Goal: Task Accomplishment & Management: Use online tool/utility

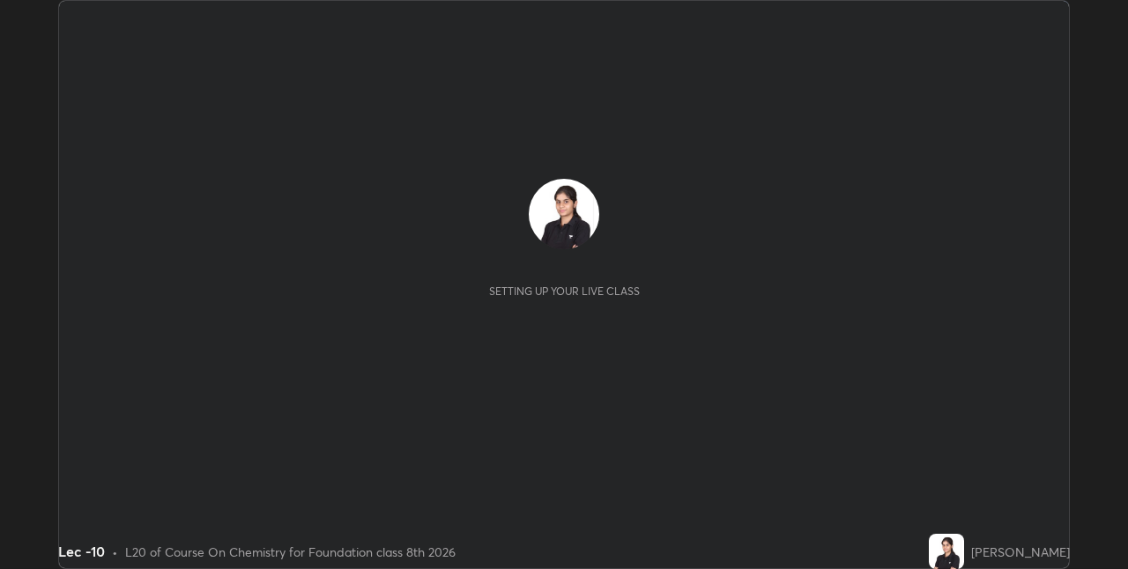
scroll to position [569, 1127]
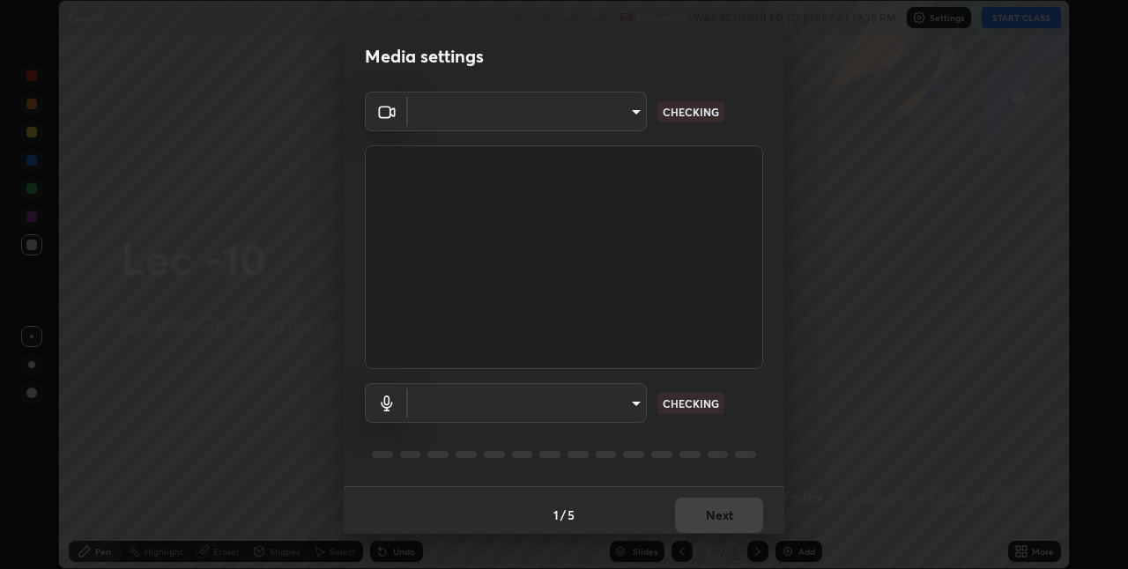
type input "e3e6fd13ef799cde5c9b7fe6f458d6ed022969fe6ce261ce3c0e119950d75ad9"
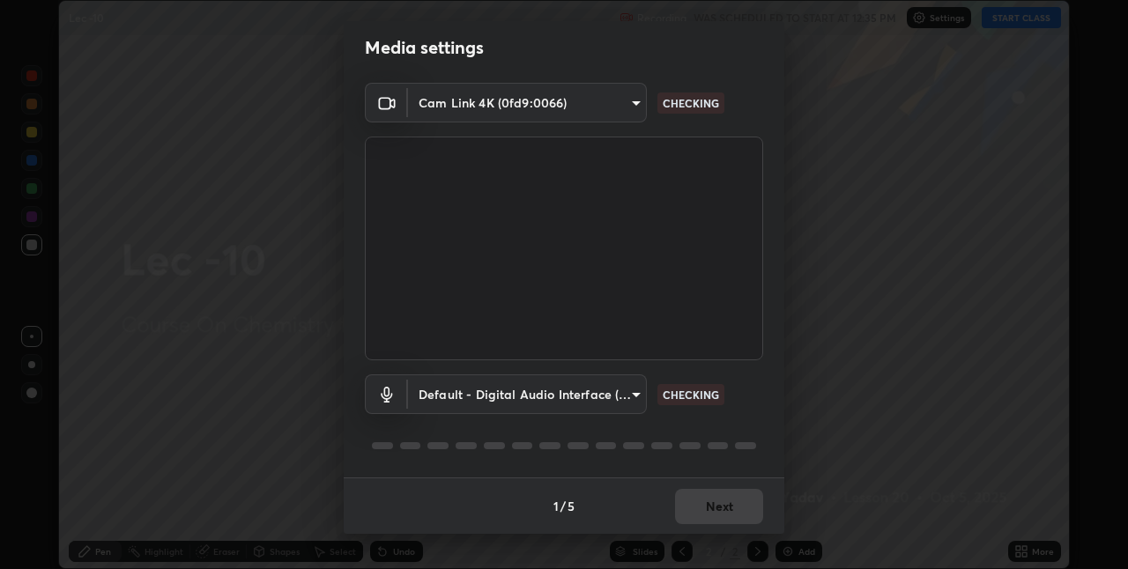
click at [622, 397] on body "Erase all Lec -10 Recording WAS SCHEDULED TO START AT 12:35 PM Settings START C…" at bounding box center [564, 284] width 1128 height 569
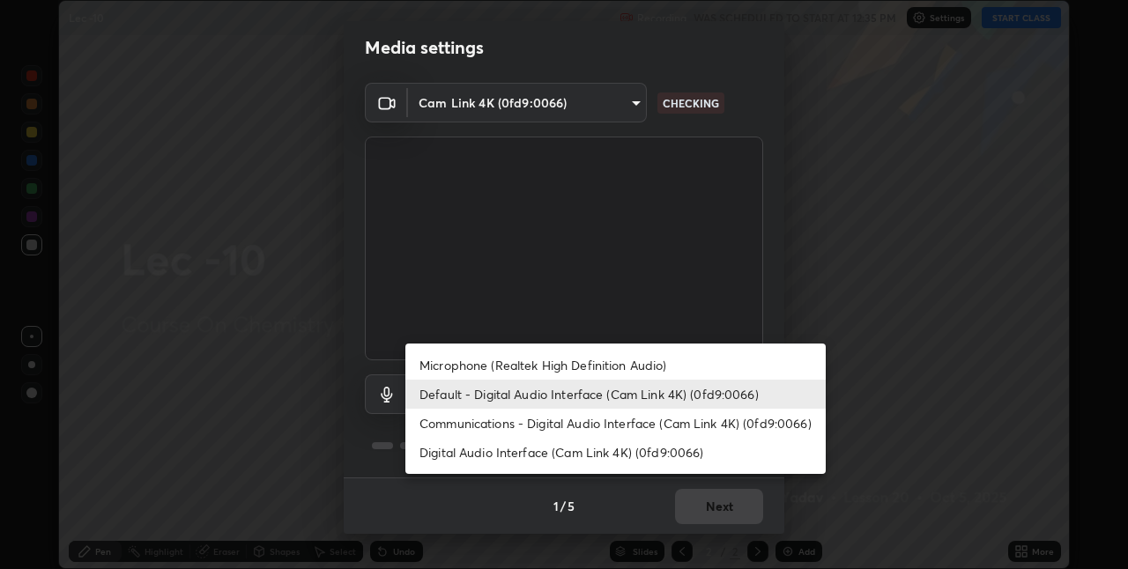
click at [679, 362] on li "Microphone (Realtek High Definition Audio)" at bounding box center [615, 365] width 420 height 29
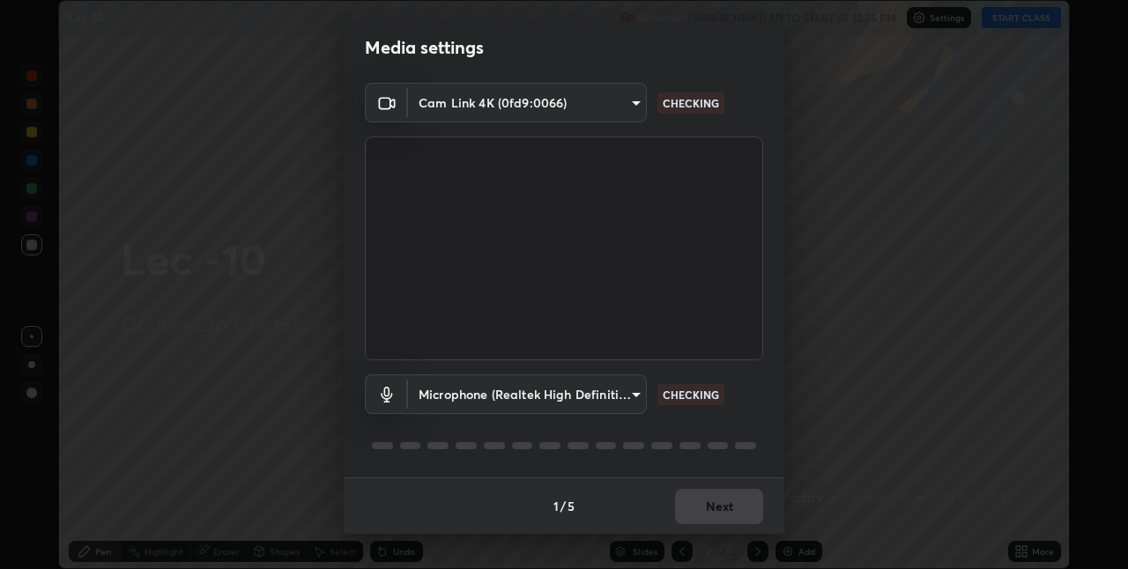
click at [608, 390] on body "Erase all Lec -10 Recording WAS SCHEDULED TO START AT 12:35 PM Settings START C…" at bounding box center [564, 284] width 1128 height 569
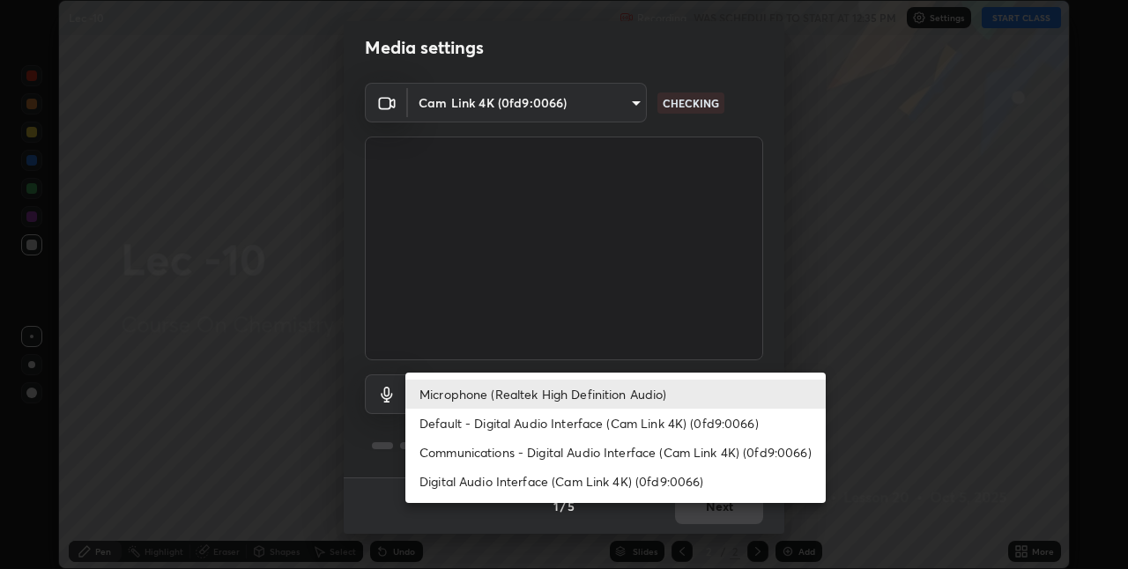
click at [663, 424] on li "Default - Digital Audio Interface (Cam Link 4K) (0fd9:0066)" at bounding box center [615, 423] width 420 height 29
type input "default"
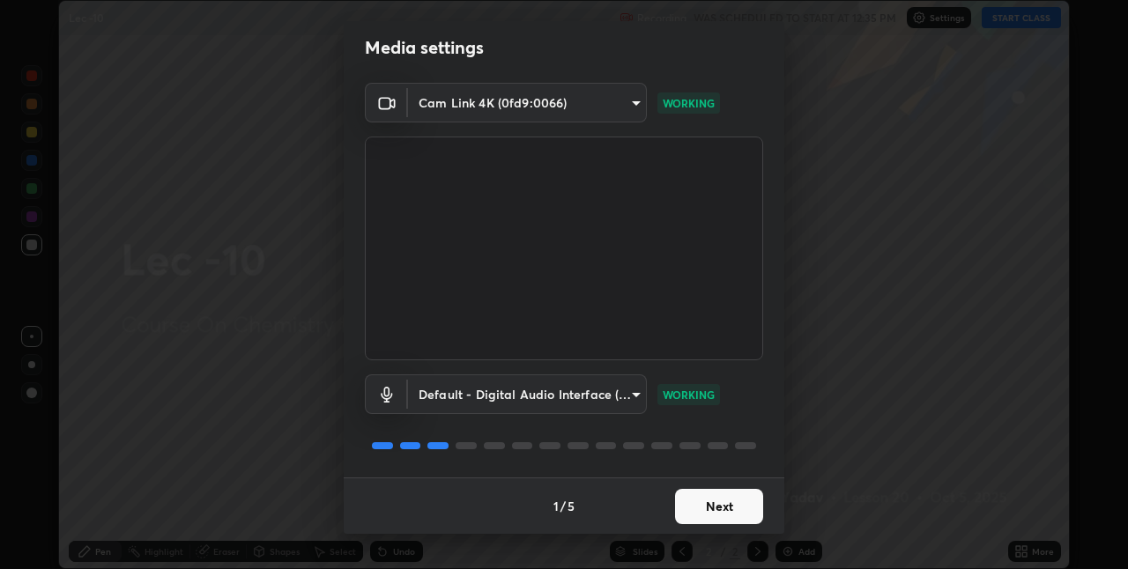
click at [616, 399] on body "Erase all Lec -10 Recording WAS SCHEDULED TO START AT 12:35 PM Settings START C…" at bounding box center [564, 284] width 1128 height 569
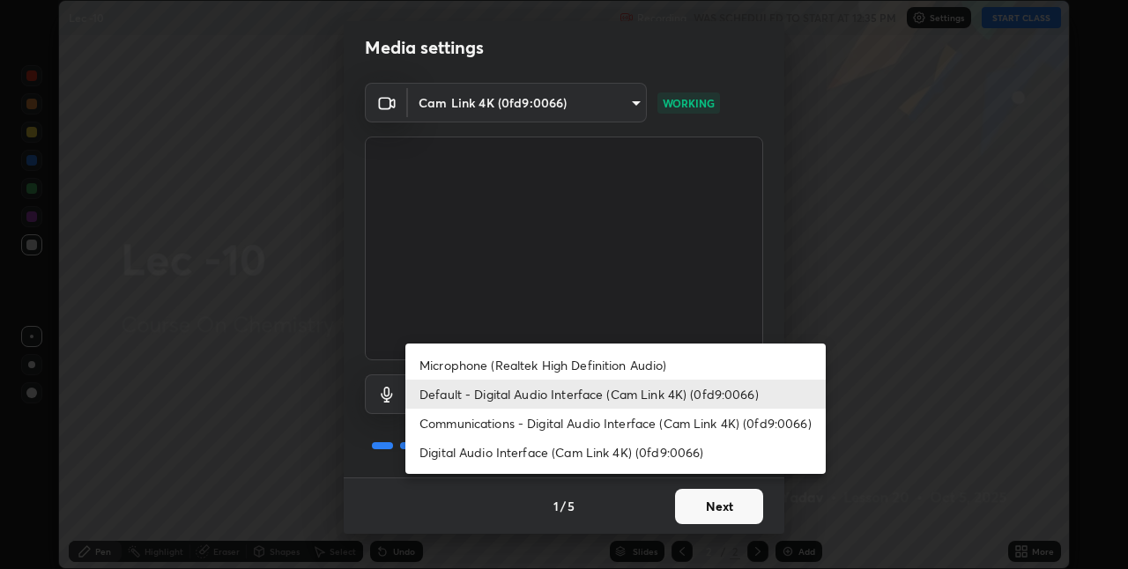
click at [645, 498] on div at bounding box center [564, 284] width 1128 height 569
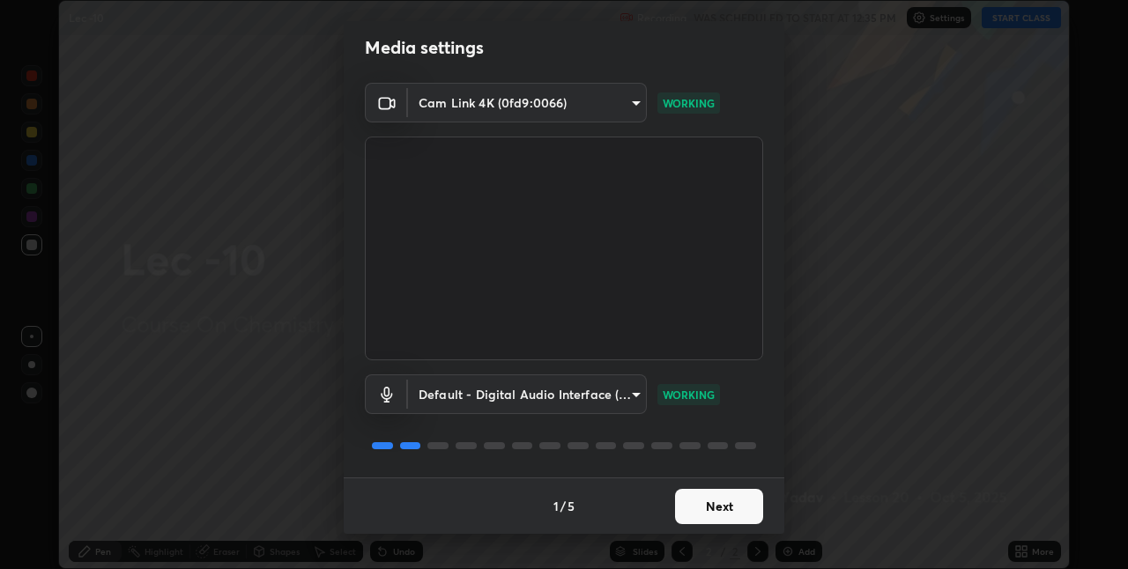
click at [690, 510] on button "Next" at bounding box center [719, 506] width 88 height 35
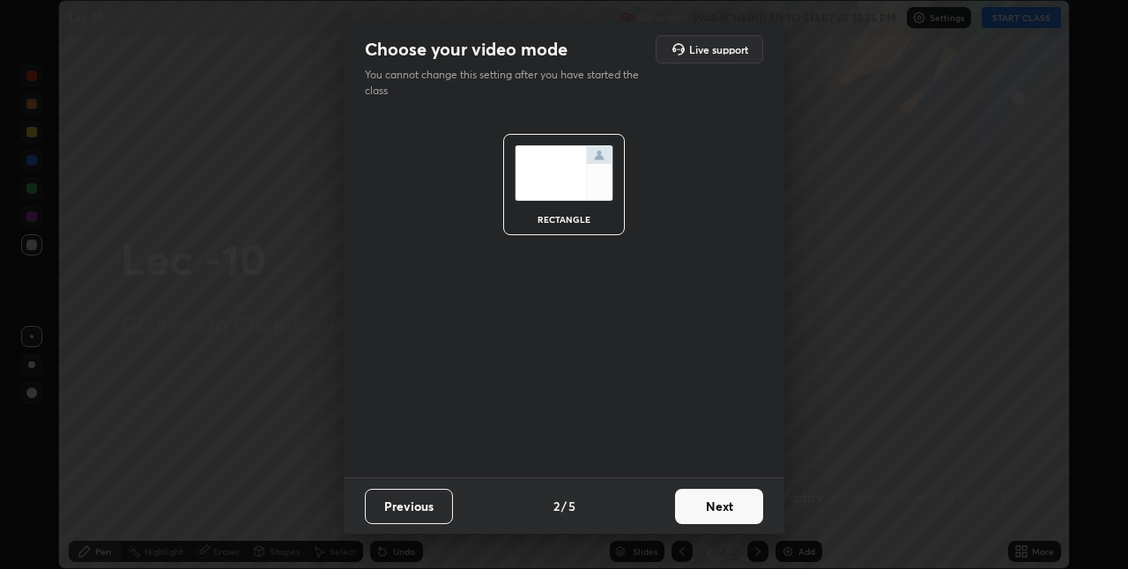
scroll to position [0, 0]
click at [707, 512] on button "Next" at bounding box center [719, 506] width 88 height 35
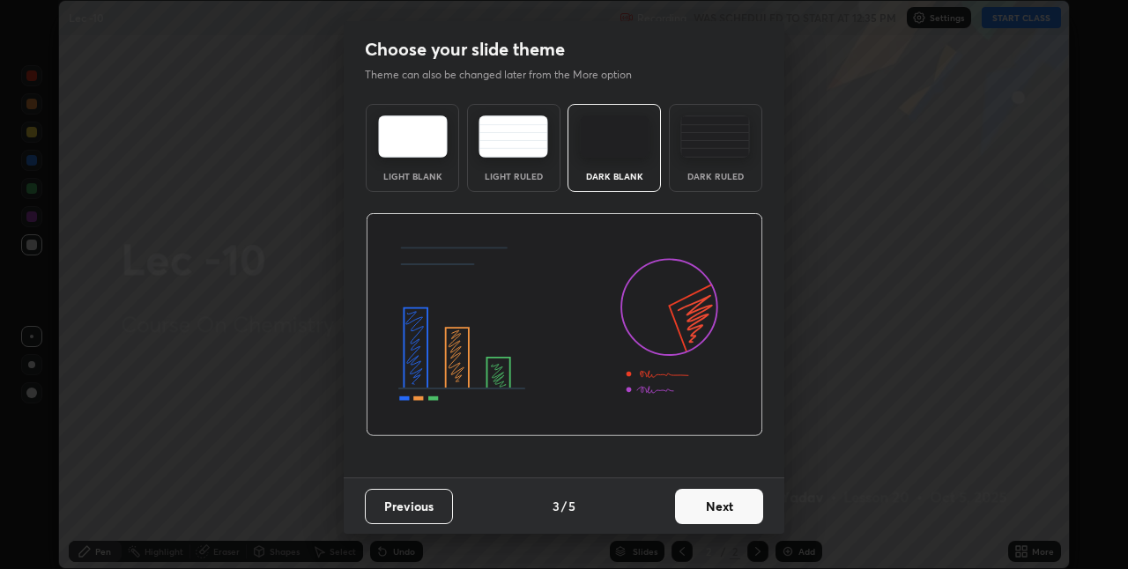
click at [711, 510] on button "Next" at bounding box center [719, 506] width 88 height 35
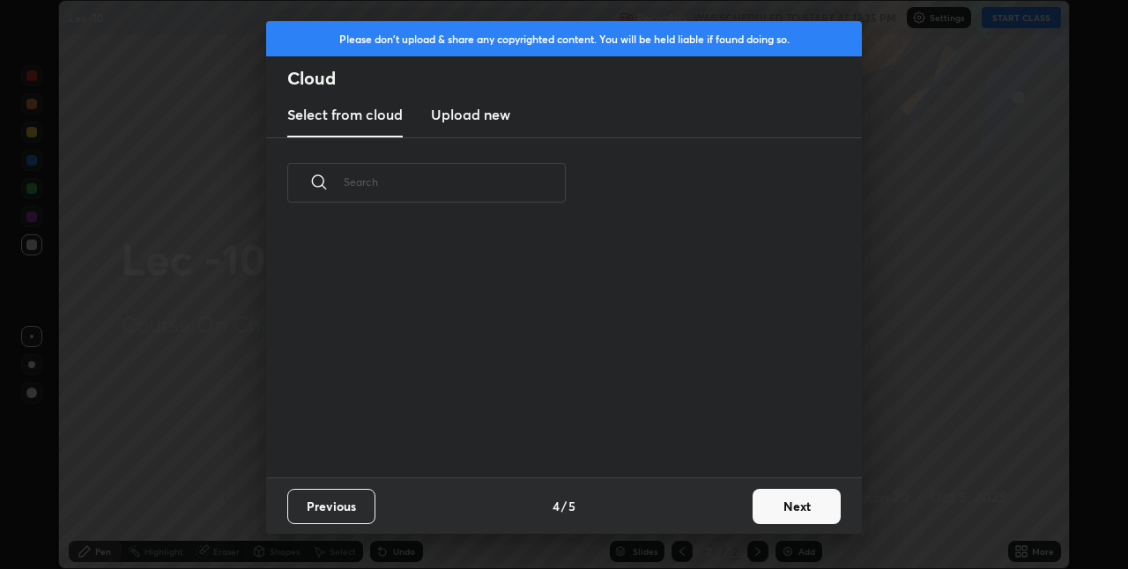
click at [717, 511] on div "Previous 4 / 5 Next" at bounding box center [564, 506] width 596 height 56
click at [763, 513] on button "Next" at bounding box center [797, 506] width 88 height 35
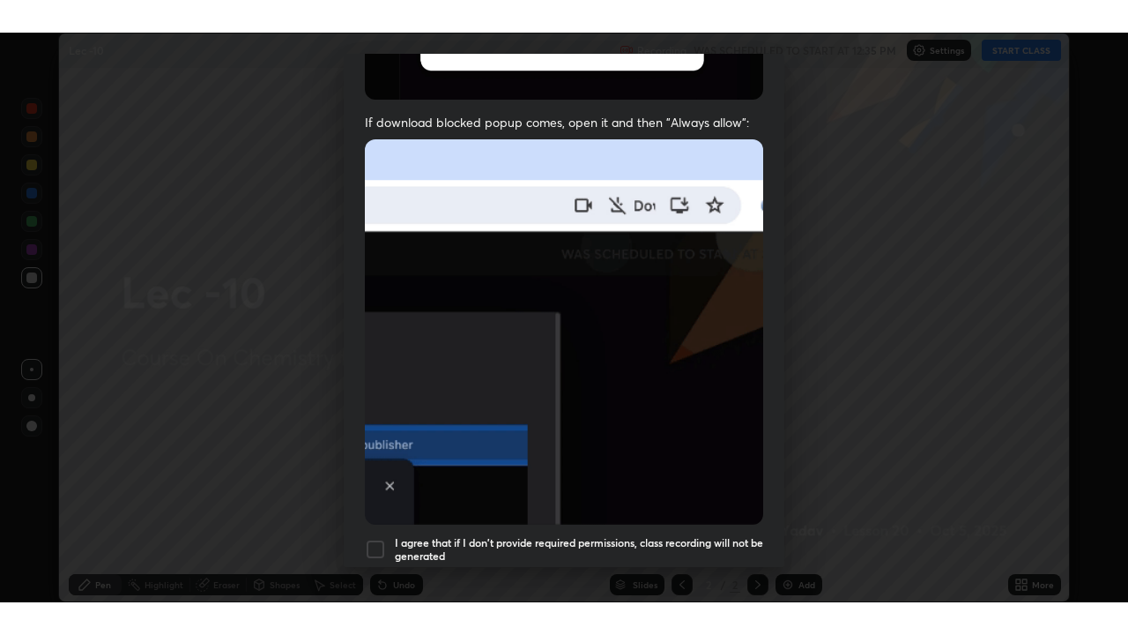
scroll to position [368, 0]
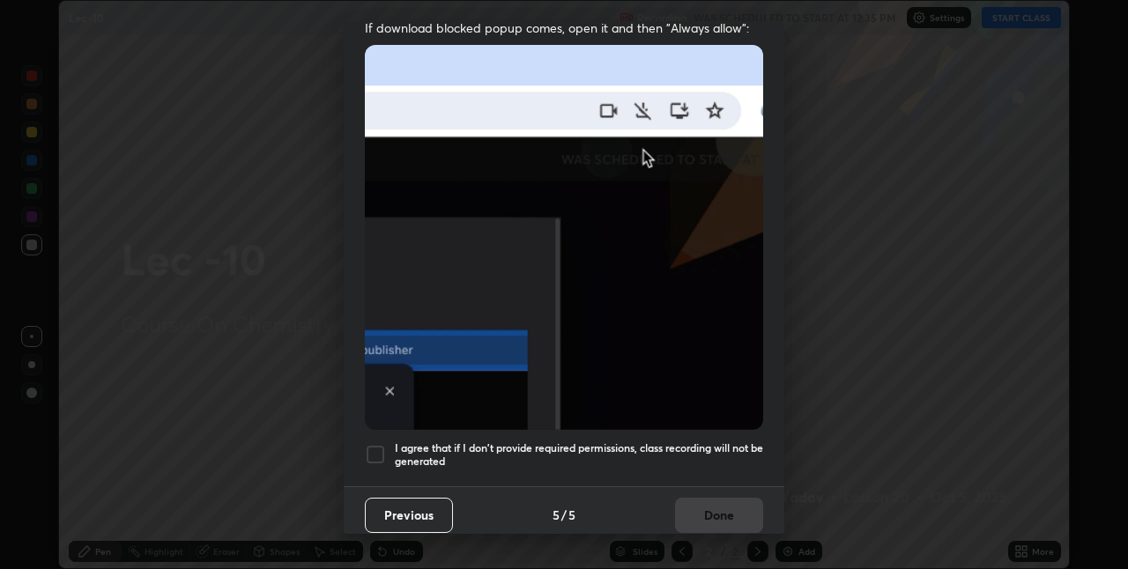
click at [377, 444] on div at bounding box center [375, 454] width 21 height 21
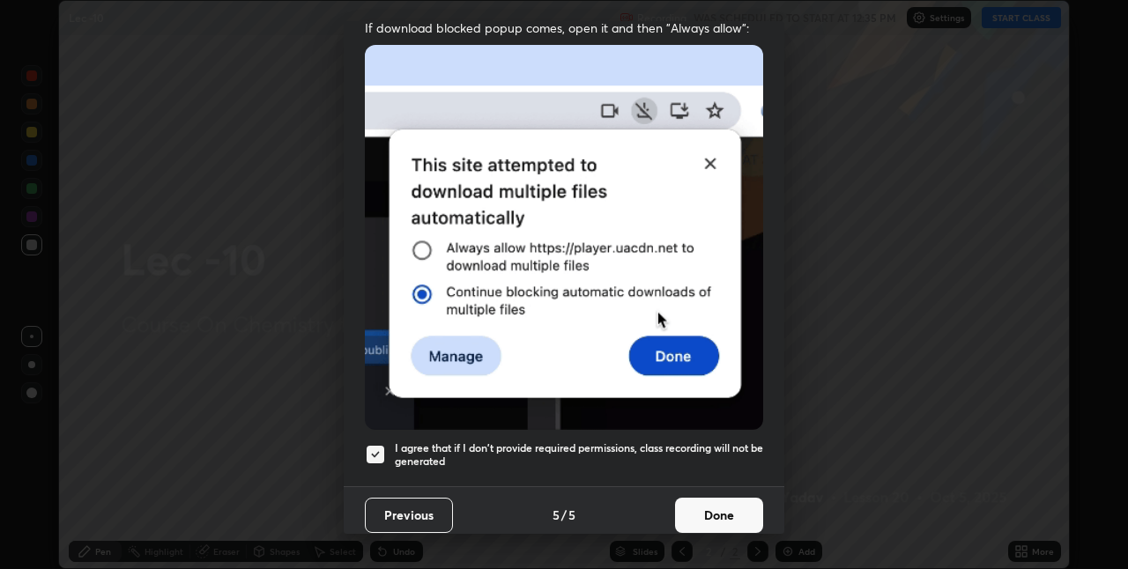
click at [701, 517] on button "Done" at bounding box center [719, 515] width 88 height 35
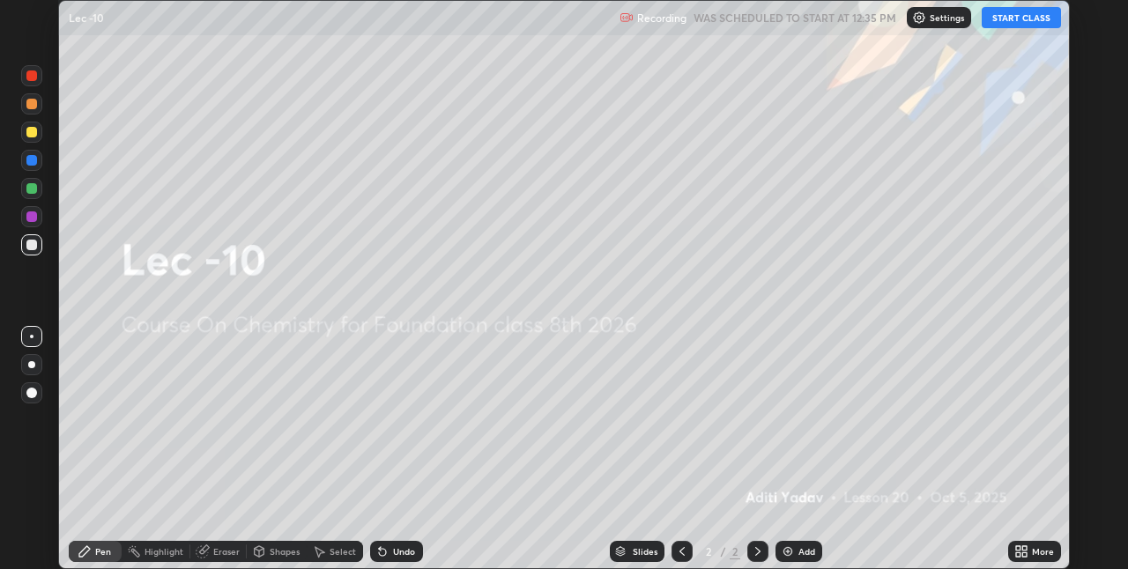
click at [1015, 17] on button "START CLASS" at bounding box center [1021, 17] width 79 height 21
click at [1035, 550] on div "More" at bounding box center [1043, 551] width 22 height 9
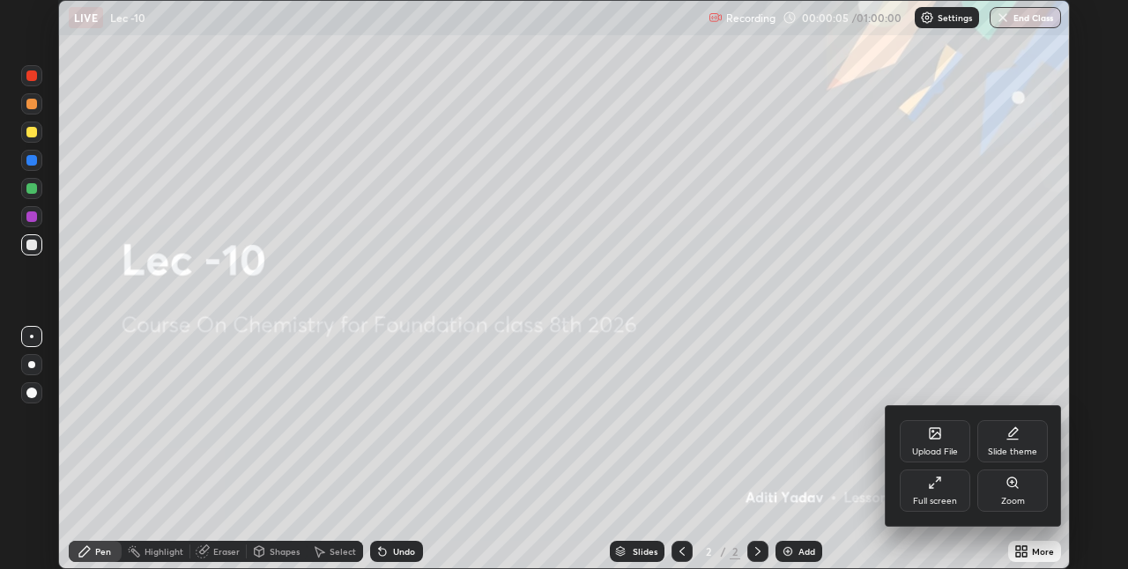
click at [926, 490] on div "Full screen" at bounding box center [935, 491] width 71 height 42
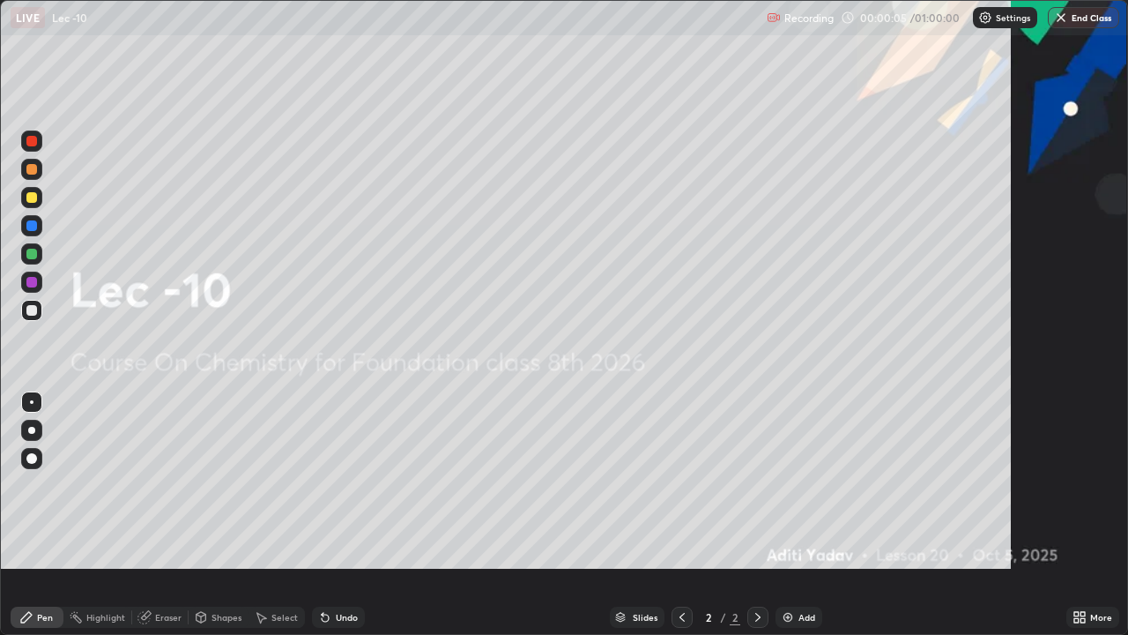
scroll to position [635, 1128]
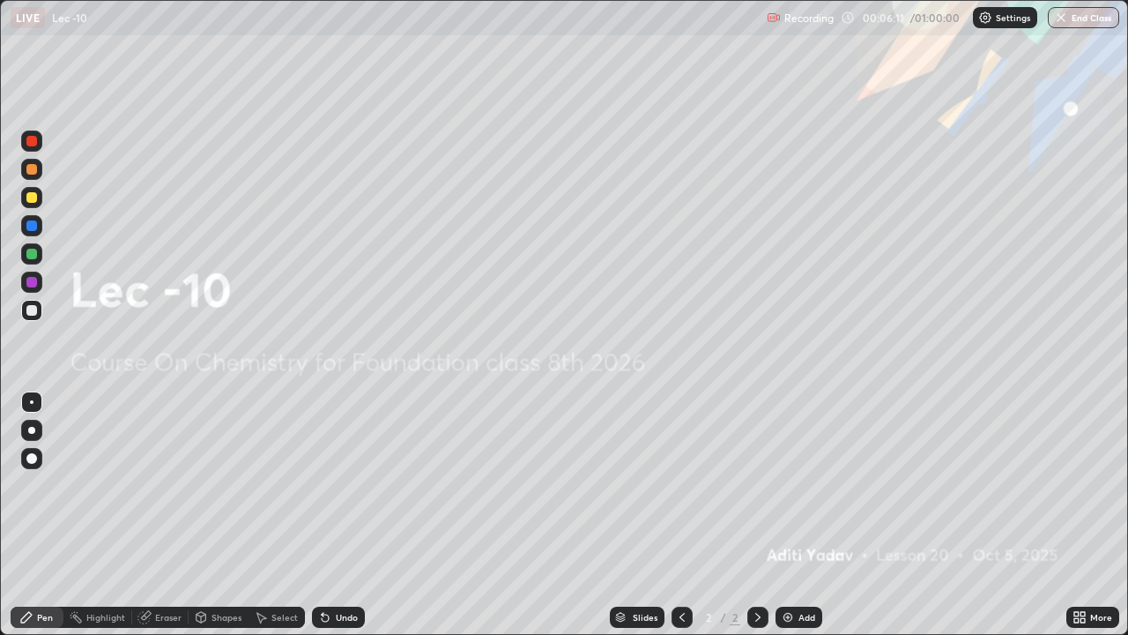
click at [811, 568] on div "Add" at bounding box center [807, 617] width 17 height 9
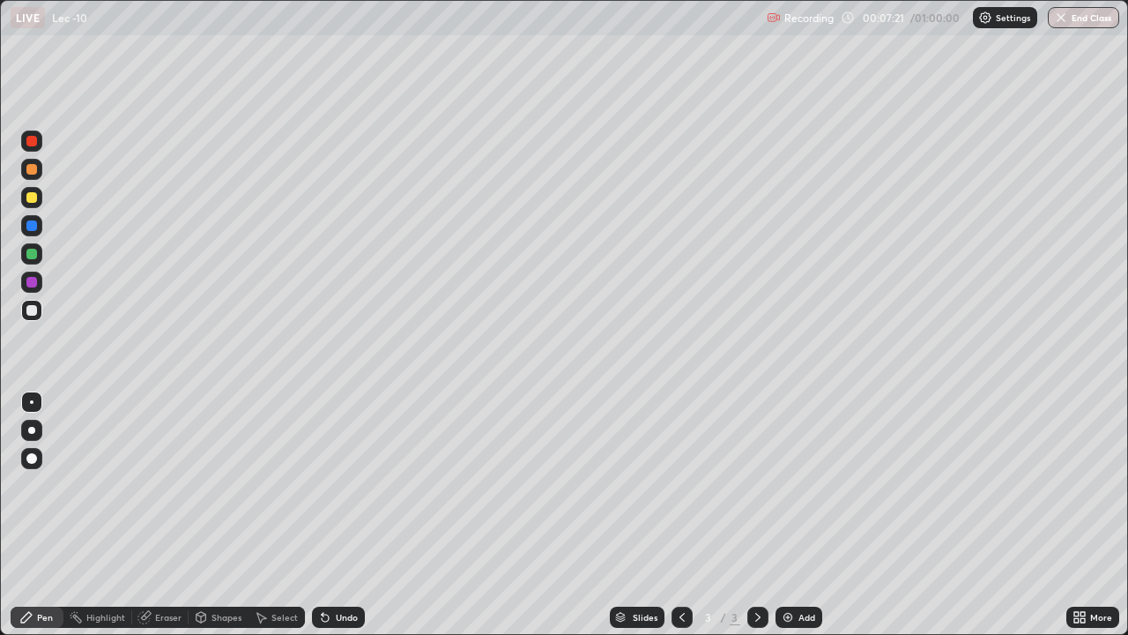
click at [33, 254] on div at bounding box center [31, 254] width 11 height 11
click at [346, 568] on div "Undo" at bounding box center [347, 617] width 22 height 9
click at [39, 311] on div at bounding box center [31, 310] width 21 height 21
click at [30, 228] on div at bounding box center [31, 225] width 11 height 11
click at [33, 200] on div at bounding box center [31, 197] width 11 height 11
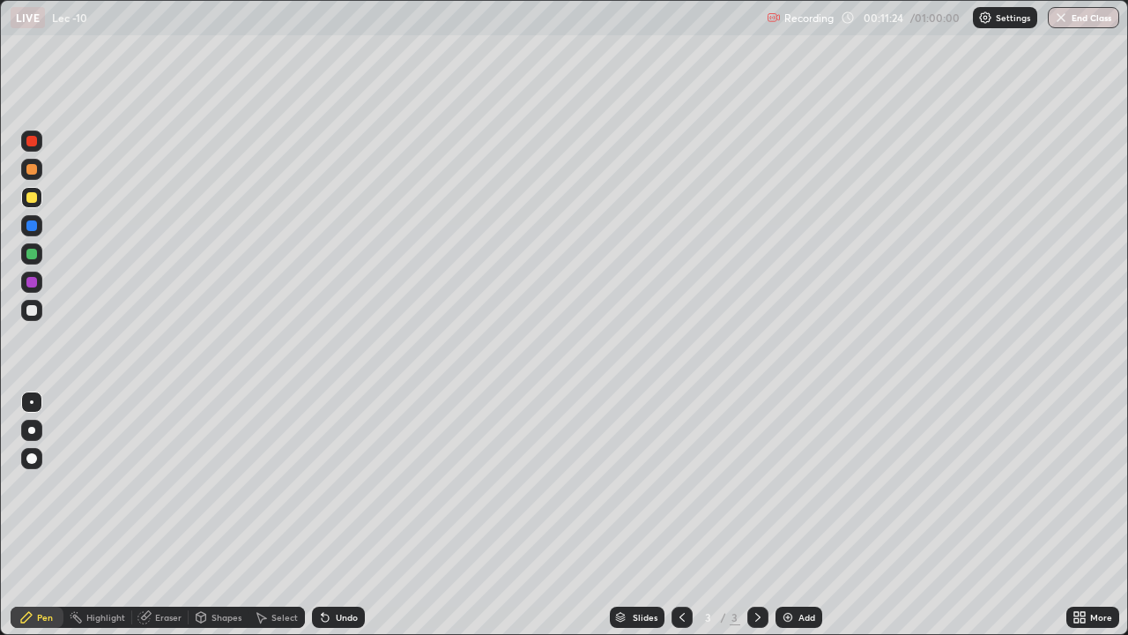
click at [351, 568] on div "Undo" at bounding box center [347, 617] width 22 height 9
click at [790, 568] on img at bounding box center [788, 617] width 14 height 14
click at [33, 315] on div at bounding box center [31, 310] width 11 height 11
click at [813, 568] on div "Add" at bounding box center [799, 616] width 47 height 21
click at [33, 260] on div at bounding box center [31, 253] width 21 height 21
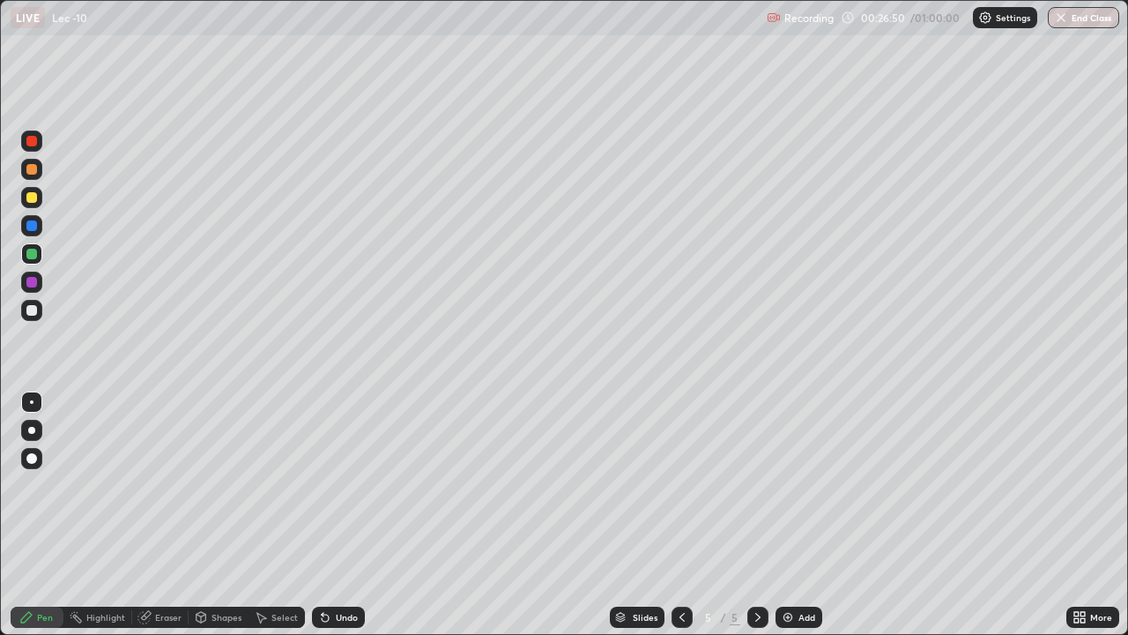
click at [39, 204] on div at bounding box center [31, 197] width 21 height 21
click at [820, 568] on div "Add" at bounding box center [799, 616] width 47 height 21
click at [31, 314] on div at bounding box center [31, 310] width 11 height 11
click at [32, 260] on div at bounding box center [31, 253] width 21 height 21
click at [1096, 19] on button "End Class" at bounding box center [1083, 17] width 71 height 21
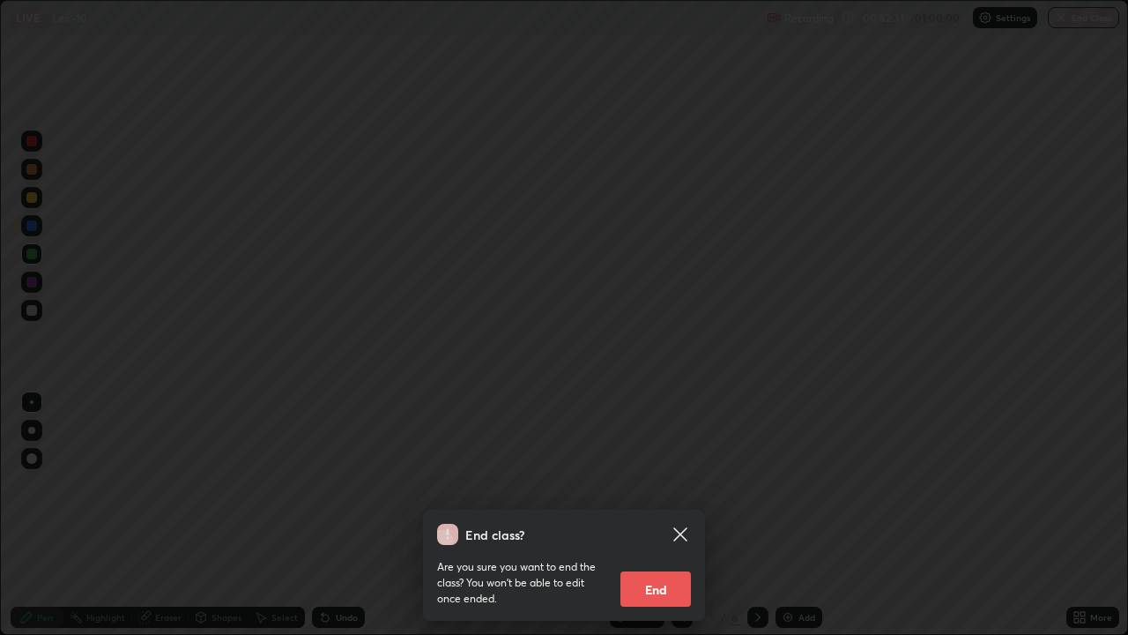
click at [665, 568] on button "End" at bounding box center [655, 588] width 71 height 35
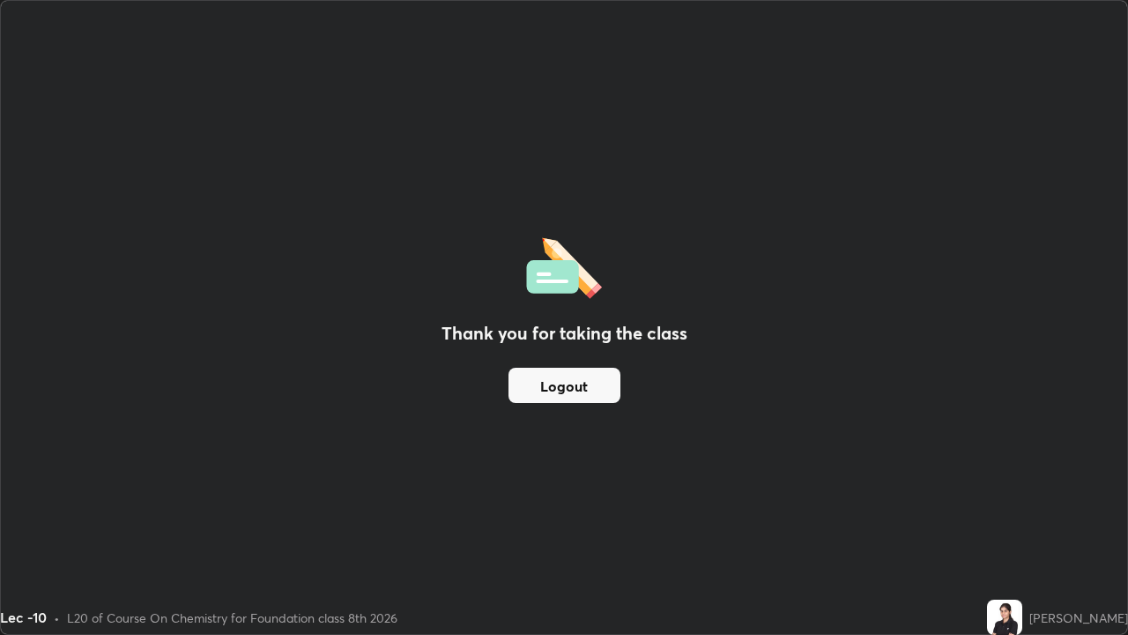
click at [561, 393] on button "Logout" at bounding box center [565, 385] width 112 height 35
click at [549, 390] on button "Logout" at bounding box center [565, 385] width 112 height 35
click at [548, 390] on button "Logout" at bounding box center [565, 385] width 112 height 35
